Goal: Navigation & Orientation: Find specific page/section

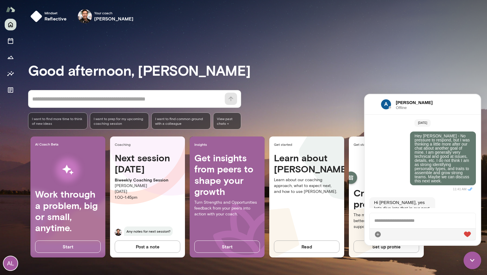
scroll to position [66, 0]
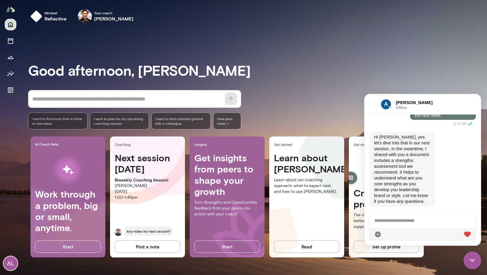
click at [386, 65] on h3 "Good afternoon, [PERSON_NAME]" at bounding box center [257, 70] width 459 height 16
click at [271, 112] on div "* ​ ​ I want to find more time to think of new ideas I want to prep for my upco…" at bounding box center [257, 110] width 459 height 40
click at [425, 63] on h3 "Good afternoon, [PERSON_NAME]" at bounding box center [257, 70] width 459 height 16
click at [440, 98] on div "[PERSON_NAME] Offline" at bounding box center [423, 105] width 116 height 20
click at [9, 89] on icon "Documents" at bounding box center [10, 90] width 5 height 5
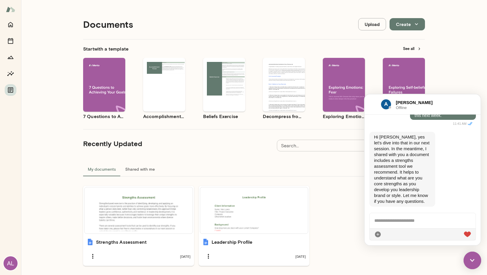
click at [445, 59] on div "Documents Upload Create Start with a template See all Use template Preview 7 Qu…" at bounding box center [254, 147] width 466 height 295
click at [443, 106] on div "[PERSON_NAME] Offline" at bounding box center [423, 105] width 116 height 20
click at [472, 265] on img at bounding box center [473, 261] width 18 height 18
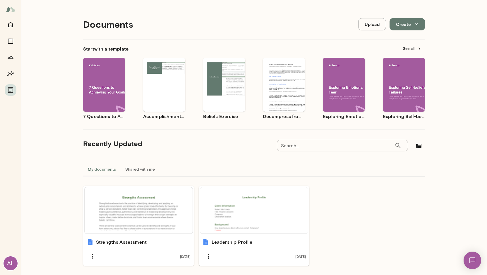
click at [348, 202] on ul "Strengths Assessment [DATE] Leadership Profile [DATE]" at bounding box center [254, 226] width 342 height 80
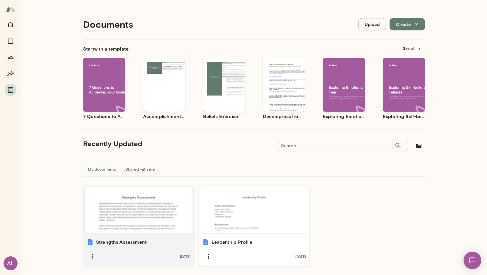
click at [109, 219] on div at bounding box center [138, 211] width 103 height 42
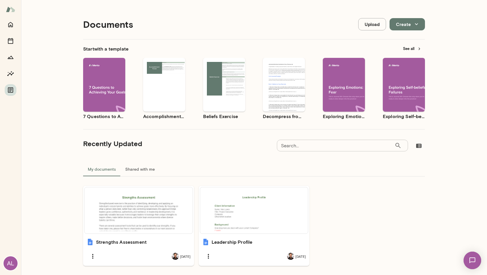
click at [11, 263] on div "AL" at bounding box center [11, 264] width 14 height 14
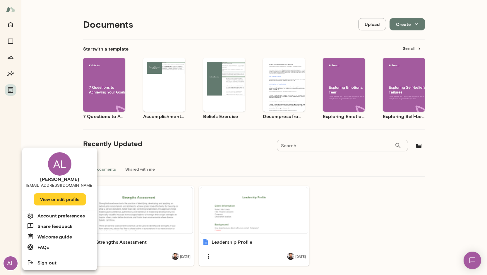
click at [46, 131] on div at bounding box center [243, 137] width 487 height 275
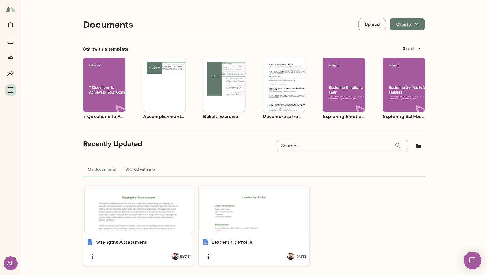
click at [356, 227] on ul "Strengths Assessment [DATE] Leadership Profile [DATE]" at bounding box center [254, 226] width 342 height 80
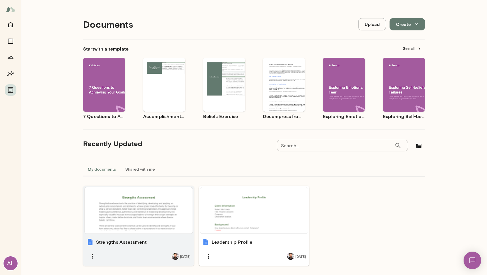
click at [143, 213] on div at bounding box center [138, 211] width 103 height 42
click at [133, 219] on div at bounding box center [138, 211] width 103 height 42
drag, startPoint x: 130, startPoint y: 213, endPoint x: 89, endPoint y: 254, distance: 57.6
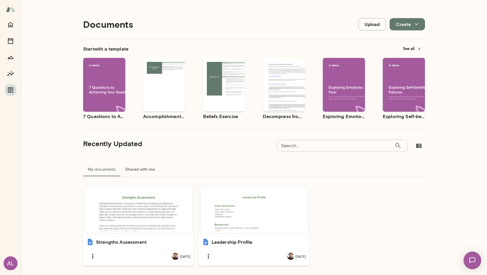
drag, startPoint x: 89, startPoint y: 254, endPoint x: 52, endPoint y: 250, distance: 36.8
click at [52, 250] on div "Documents Upload Create Start with a template See all Use template Preview 7 Qu…" at bounding box center [254, 147] width 466 height 295
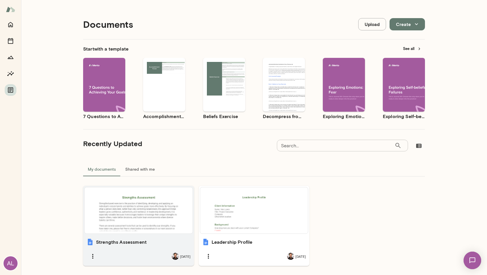
click at [136, 193] on div at bounding box center [138, 211] width 103 height 42
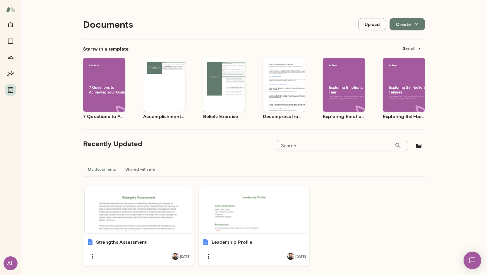
click at [453, 63] on div "Documents Upload Create Start with a template See all Use template Preview 7 Qu…" at bounding box center [254, 147] width 466 height 295
click at [322, 16] on div "Documents Upload Create" at bounding box center [254, 24] width 342 height 30
